Goal: Task Accomplishment & Management: Manage account settings

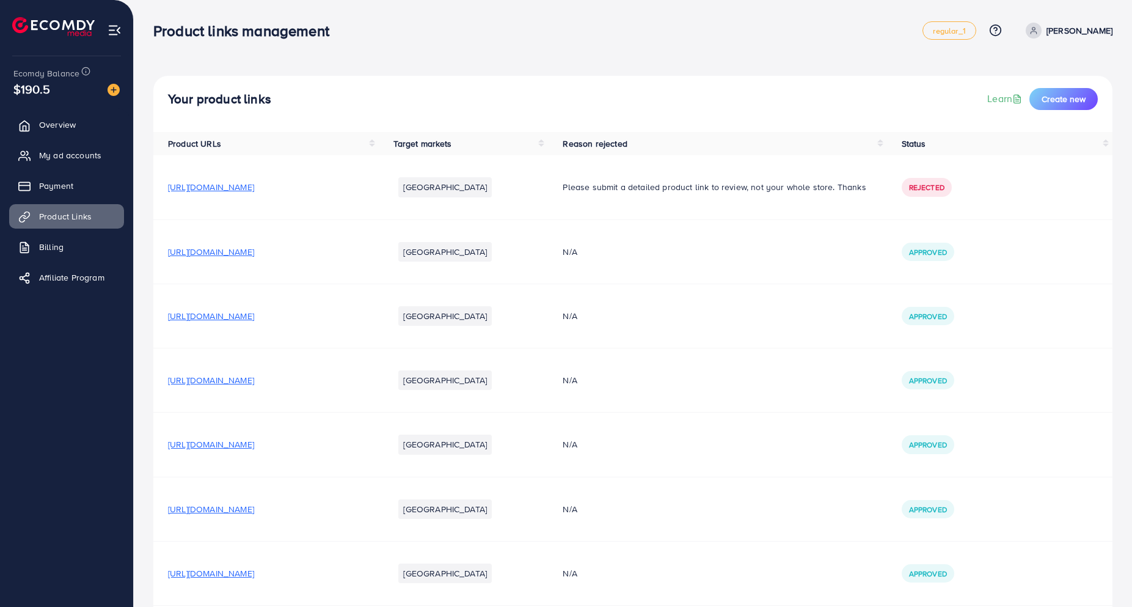
scroll to position [106, 0]
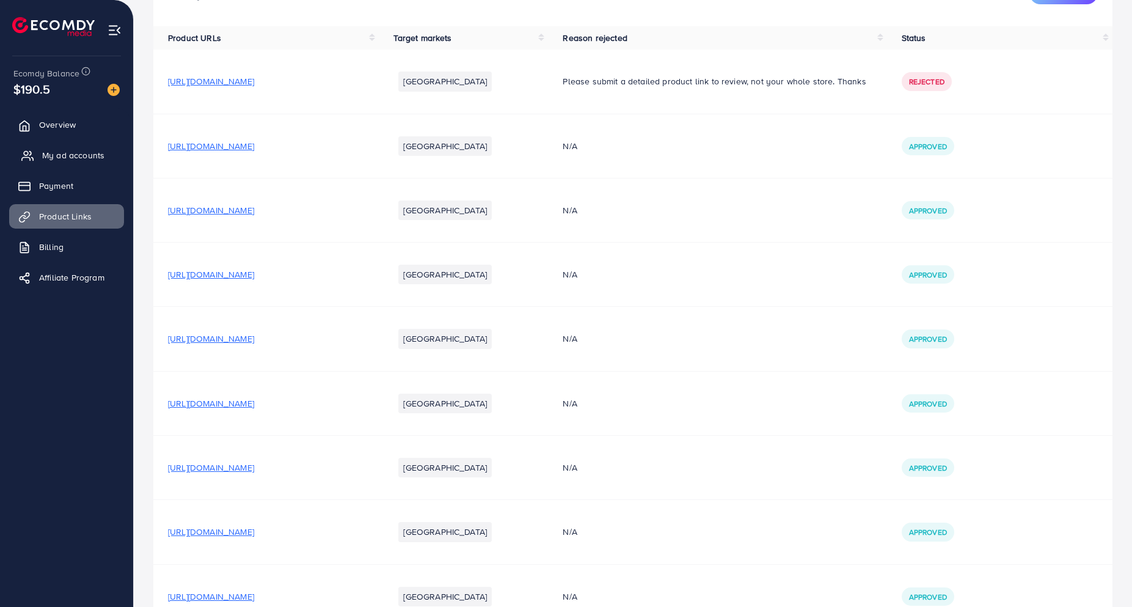
click at [65, 144] on link "My ad accounts" at bounding box center [66, 155] width 115 height 24
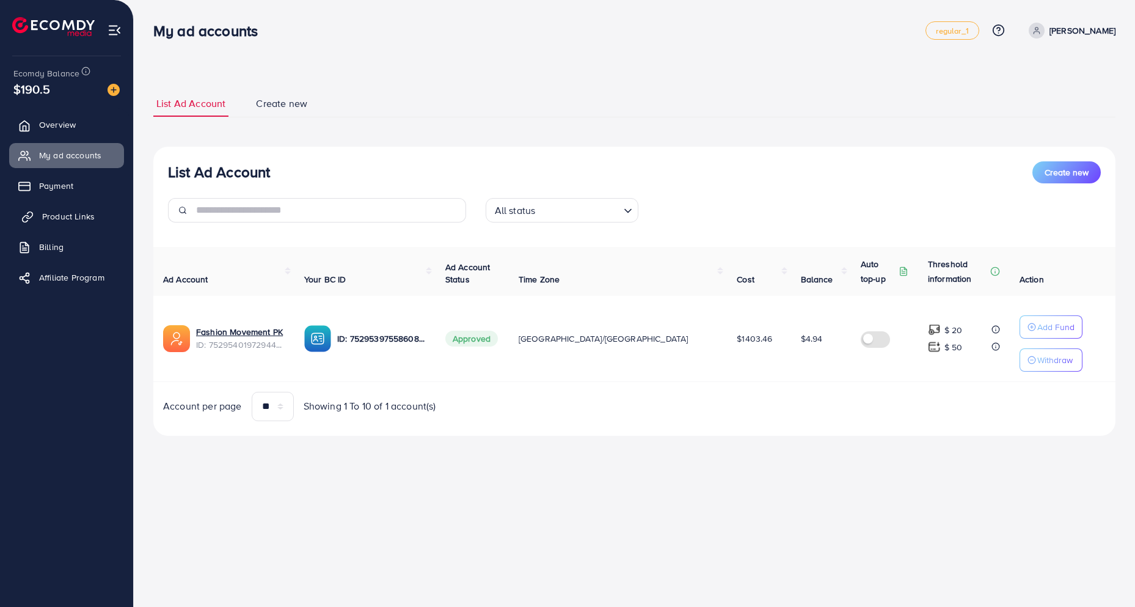
click at [58, 216] on span "Product Links" at bounding box center [68, 216] width 53 height 12
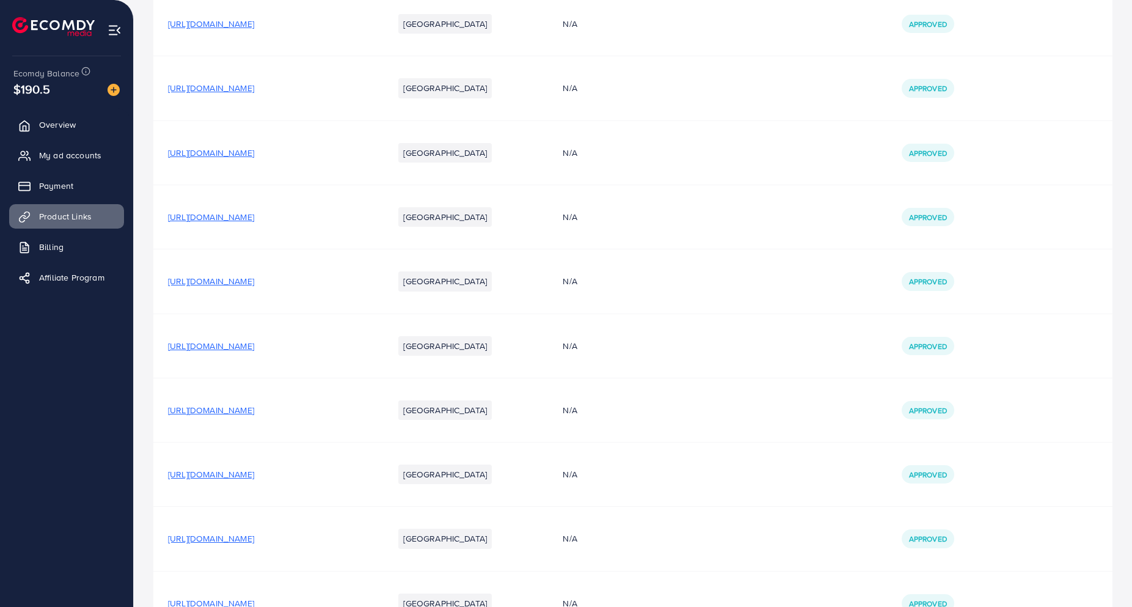
scroll to position [762, 0]
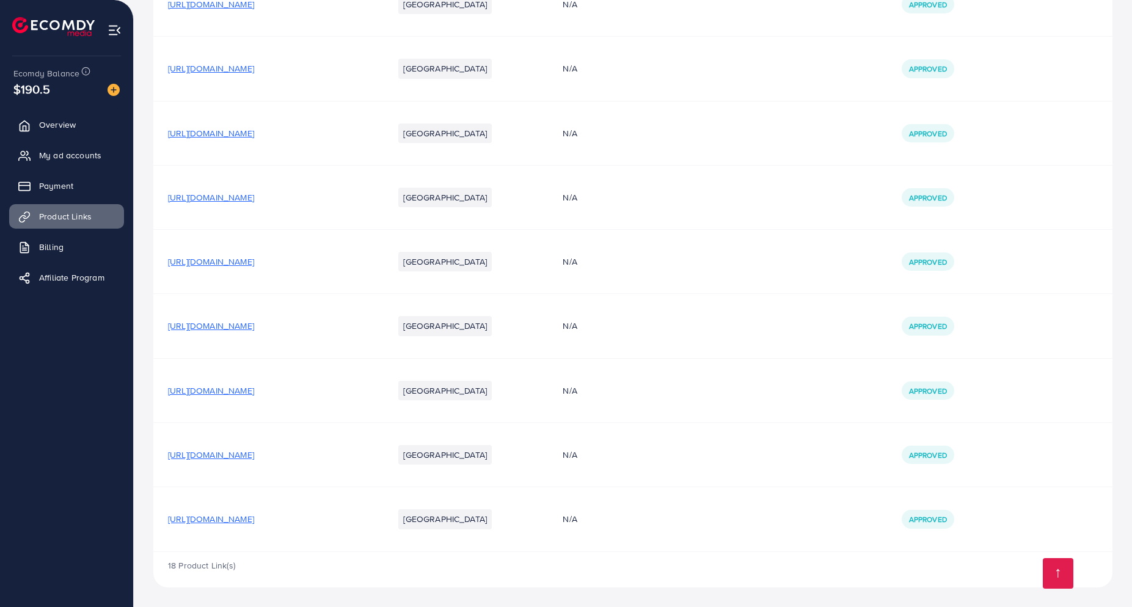
click at [254, 523] on span "[URL][DOMAIN_NAME]" at bounding box center [211, 519] width 86 height 12
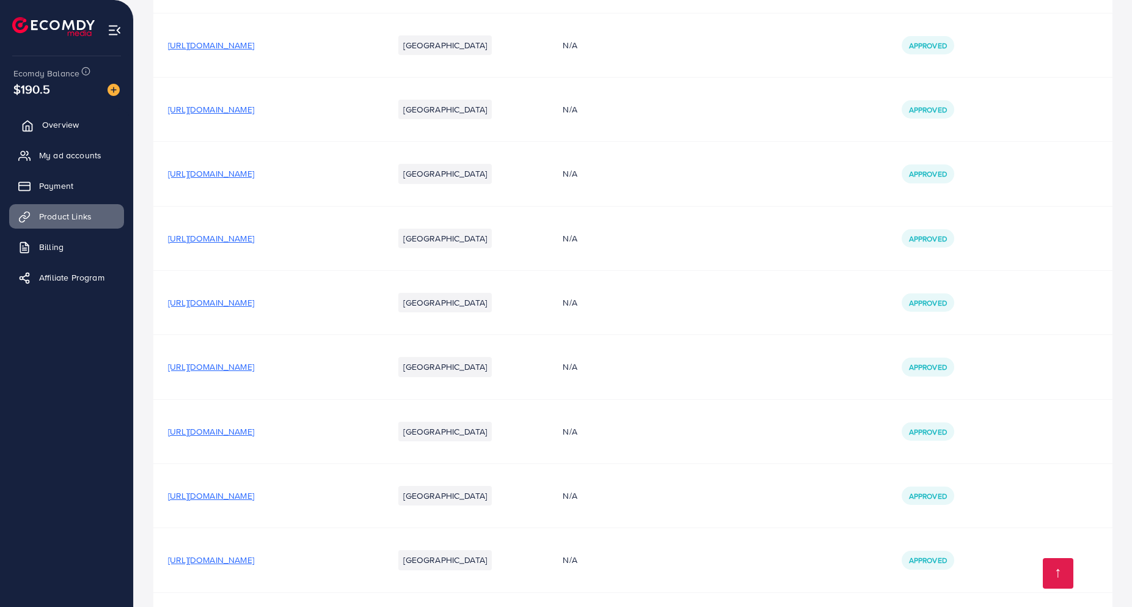
scroll to position [125, 0]
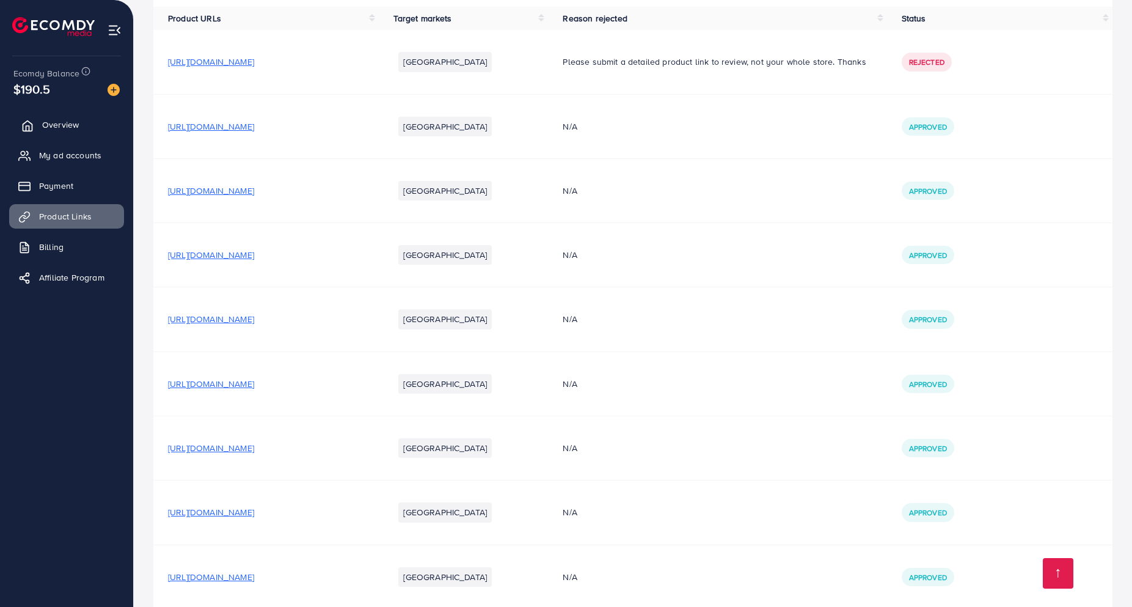
click at [81, 128] on link "Overview" at bounding box center [66, 124] width 115 height 24
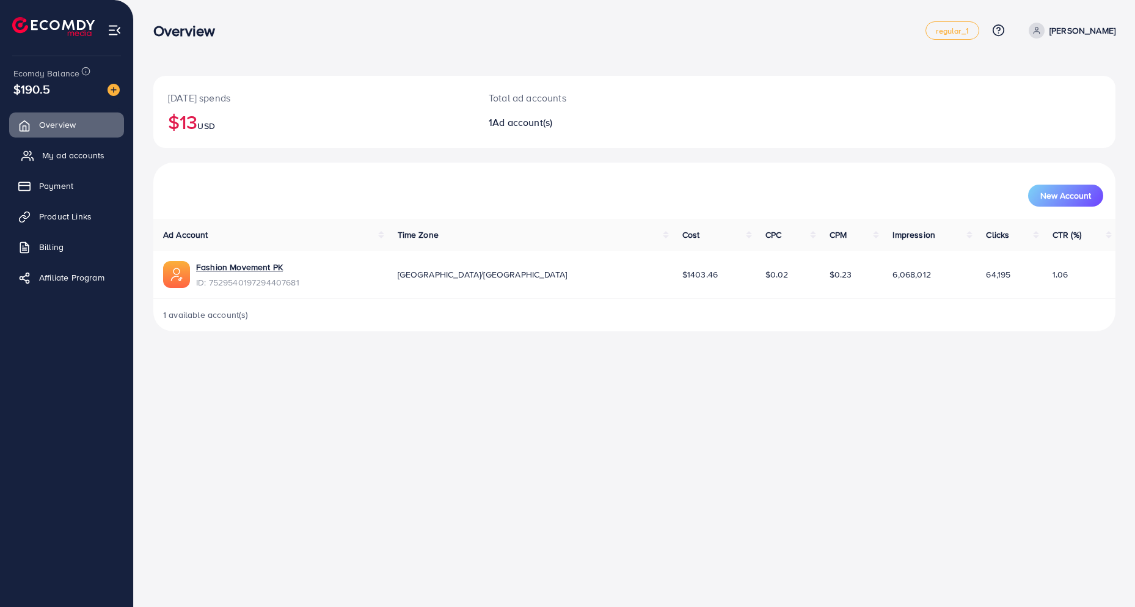
click at [78, 150] on span "My ad accounts" at bounding box center [73, 155] width 62 height 12
